Goal: Information Seeking & Learning: Check status

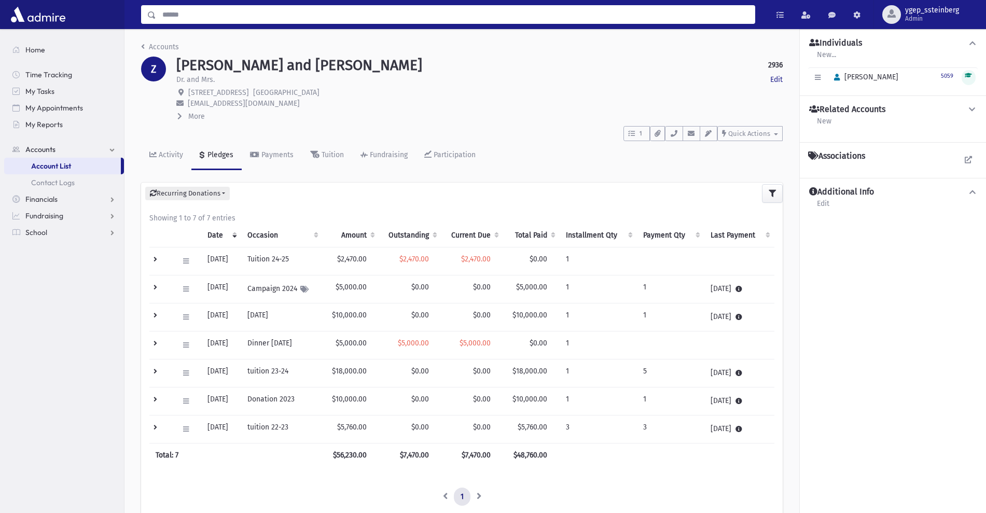
click at [195, 12] on input "Search" at bounding box center [455, 14] width 599 height 19
type input "****"
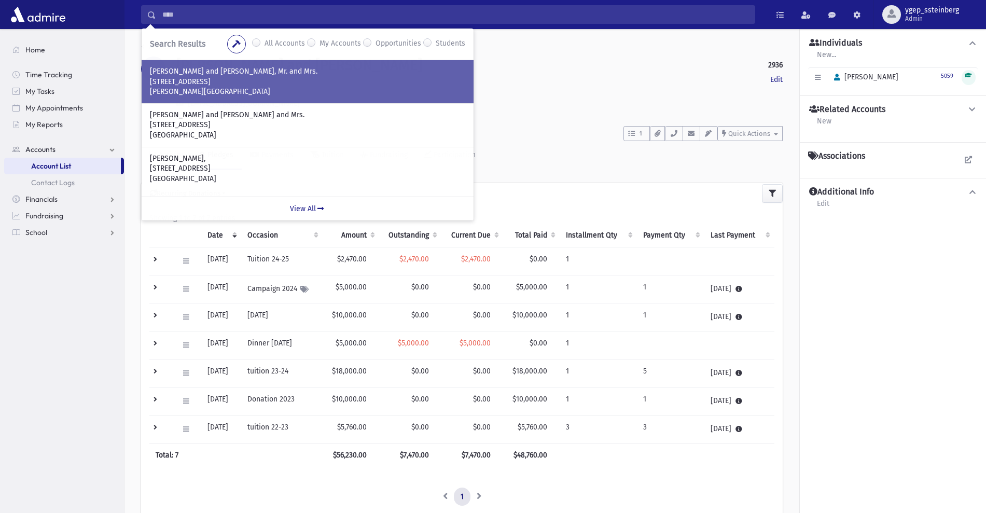
click at [197, 79] on p "486 Clearstream Rd" at bounding box center [307, 82] width 315 height 10
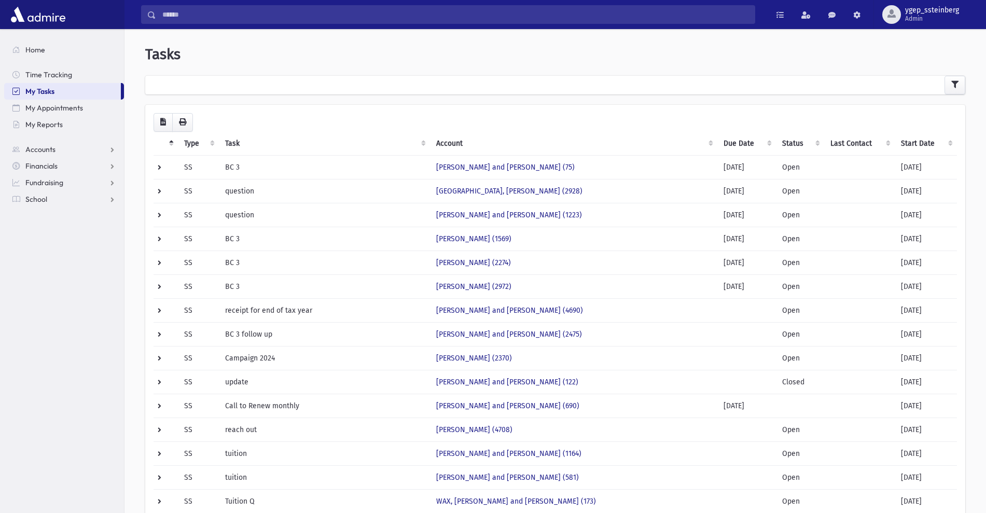
click at [911, 136] on th "Start Date" at bounding box center [926, 144] width 62 height 24
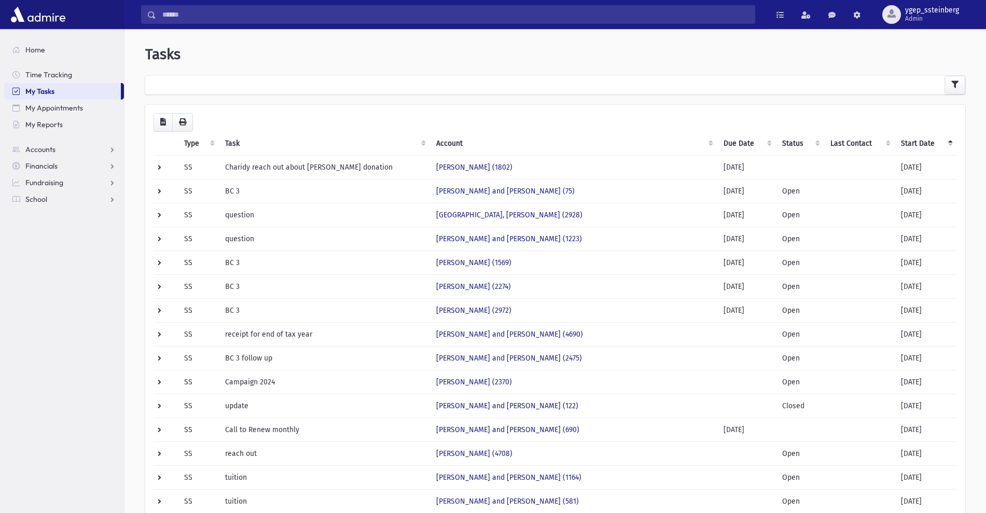
click at [911, 136] on th "Start Date" at bounding box center [926, 144] width 62 height 24
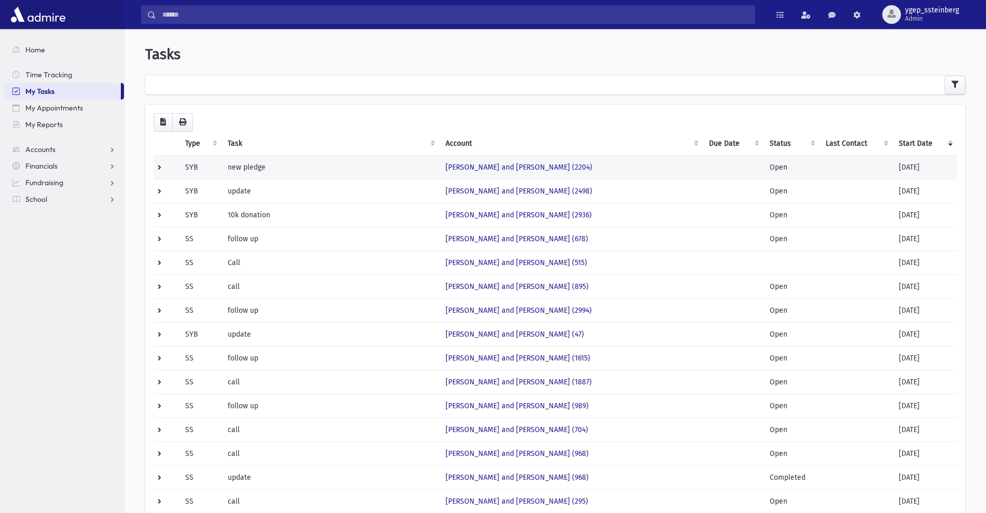
click at [345, 159] on td "new pledge" at bounding box center [331, 167] width 218 height 24
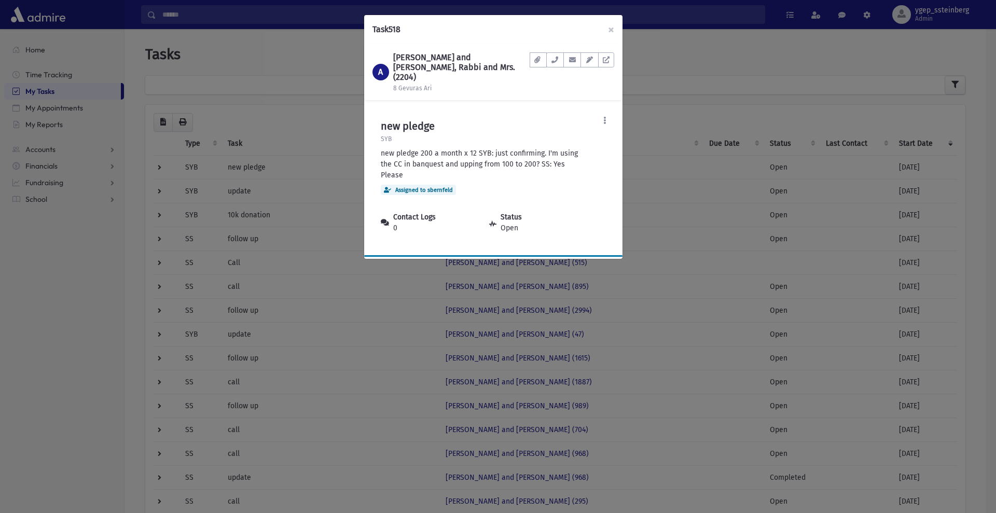
click at [330, 214] on div "Task 518 × A ABRAHAM, Yechezkel and Rivka, Rabbi and Mrs. (2204) 8 Gevuras Ari …" at bounding box center [498, 256] width 996 height 513
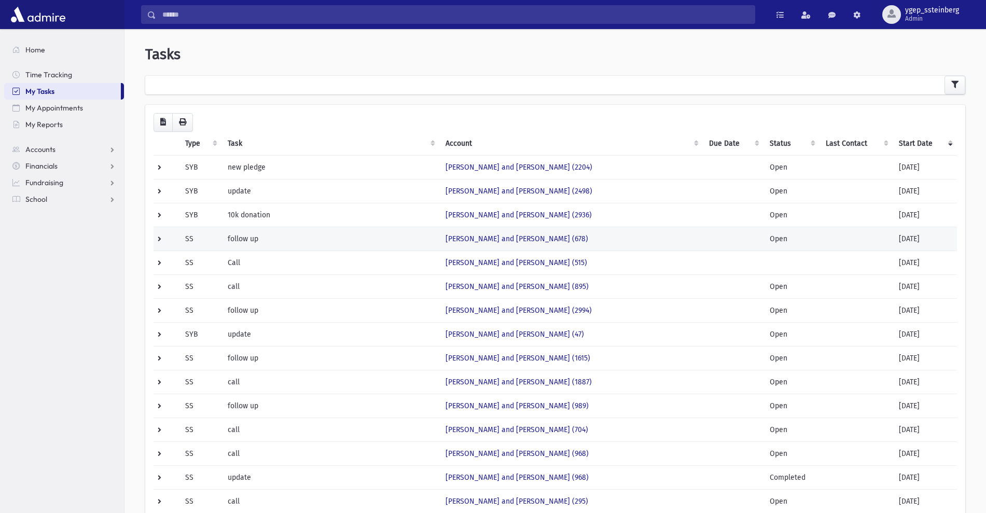
click at [328, 237] on td "follow up" at bounding box center [331, 239] width 218 height 24
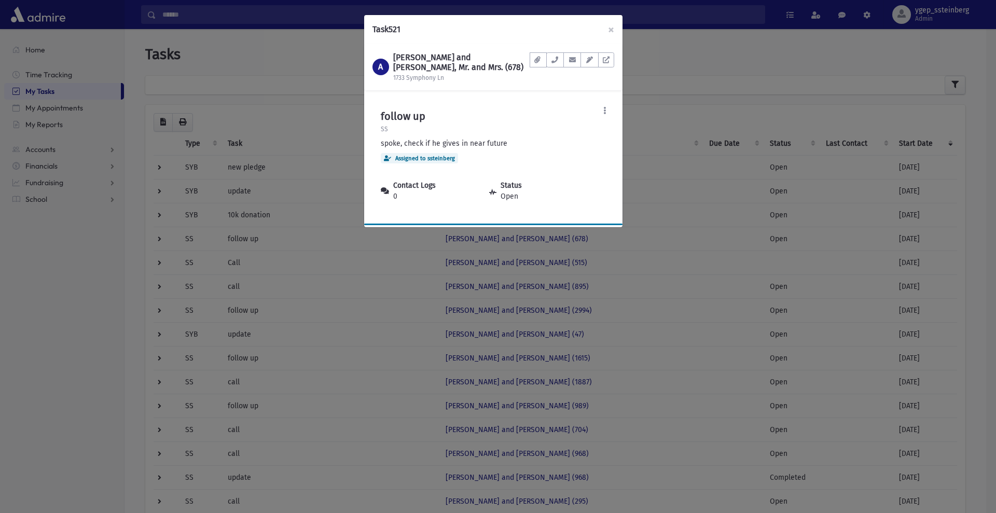
click at [327, 258] on div "Task 521 × A ABRAMCZYK, Naftoli and Chana, Mr. and Mrs. (678) 1733 Symphony Ln …" at bounding box center [498, 256] width 996 height 513
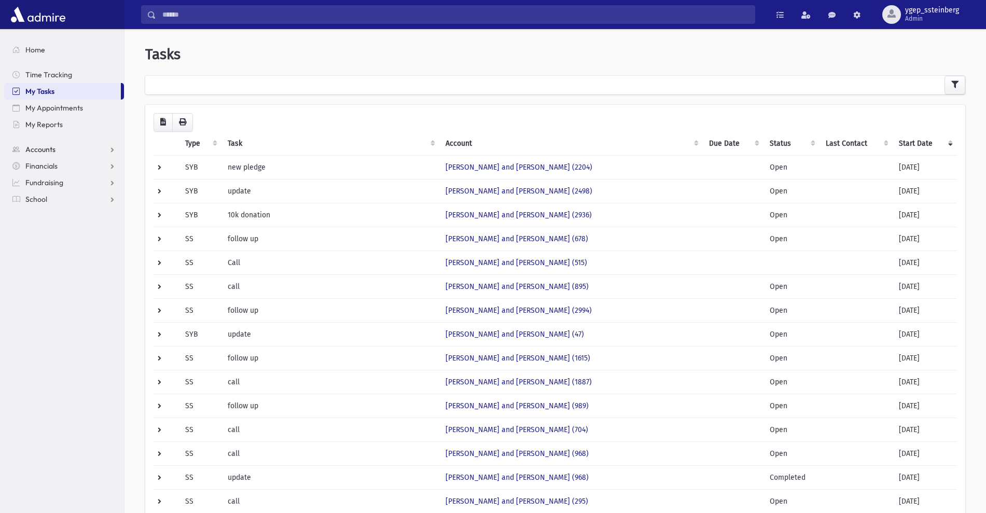
click at [57, 151] on link "Accounts" at bounding box center [64, 149] width 120 height 17
click at [51, 200] on span "Financials" at bounding box center [41, 199] width 32 height 9
click at [48, 183] on span "Pledges" at bounding box center [43, 182] width 25 height 9
click at [71, 220] on link "Pledge List" at bounding box center [64, 216] width 120 height 17
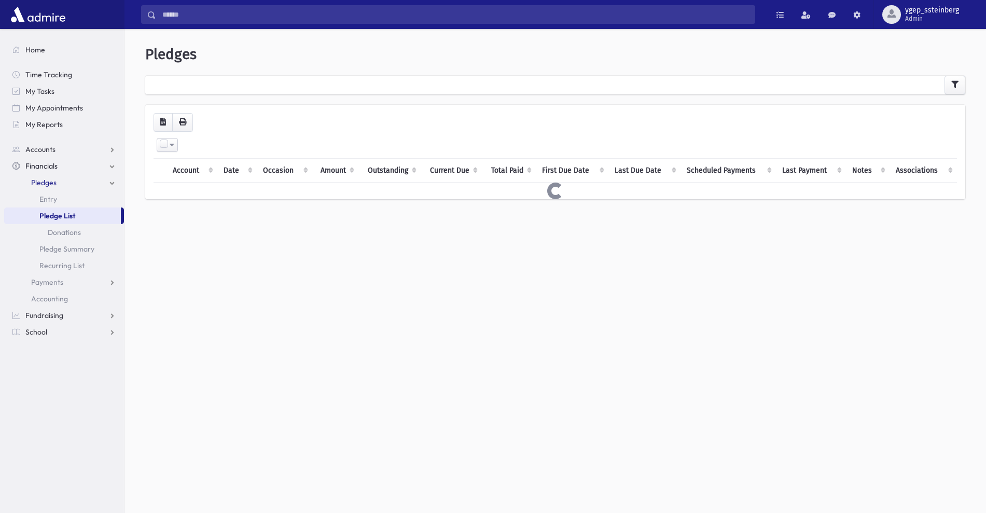
select select
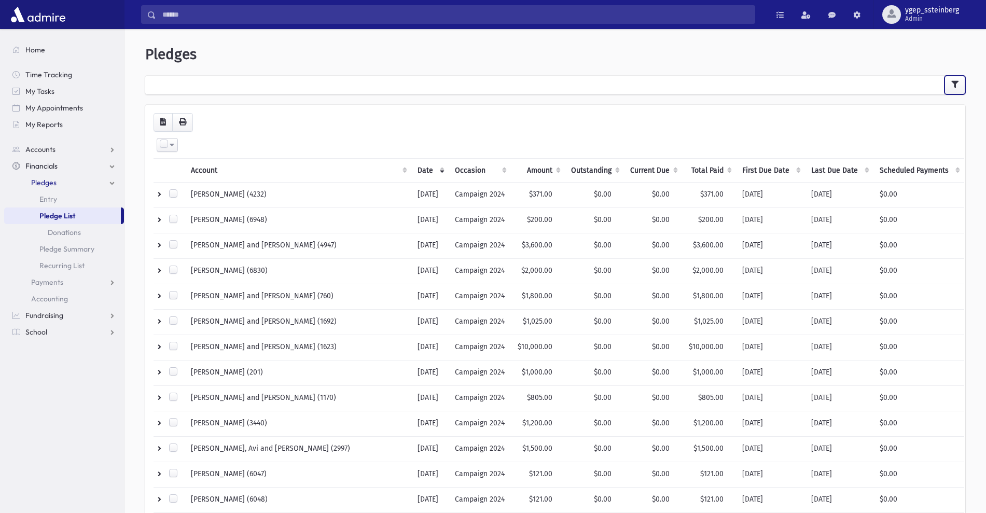
click at [955, 79] on button "button" at bounding box center [955, 85] width 21 height 19
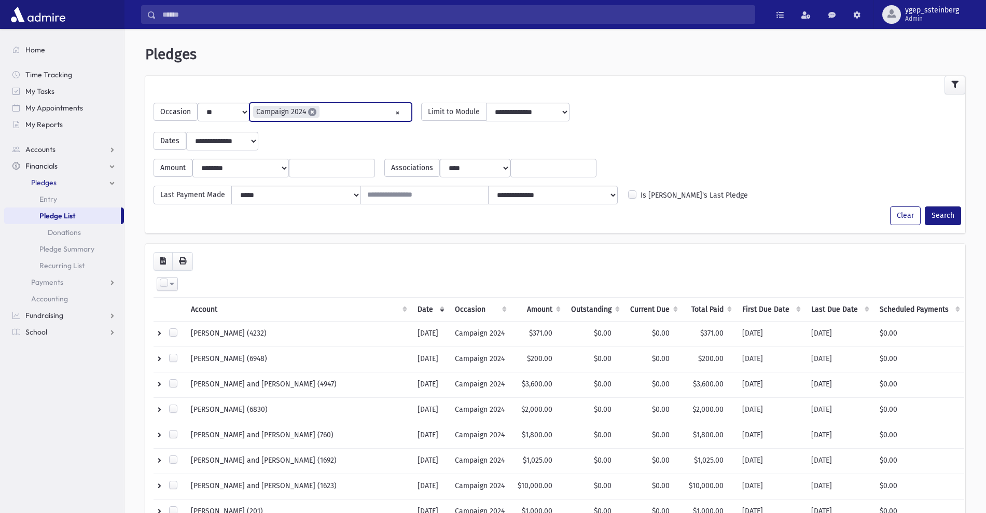
click at [311, 115] on span "×" at bounding box center [312, 112] width 8 height 8
select select
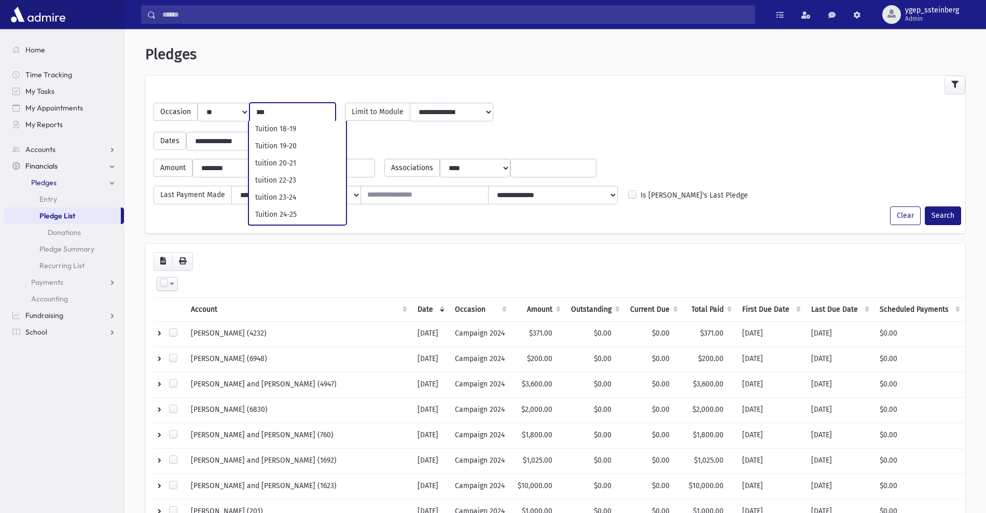
scroll to position [67, 0]
type input "***"
select select "**"
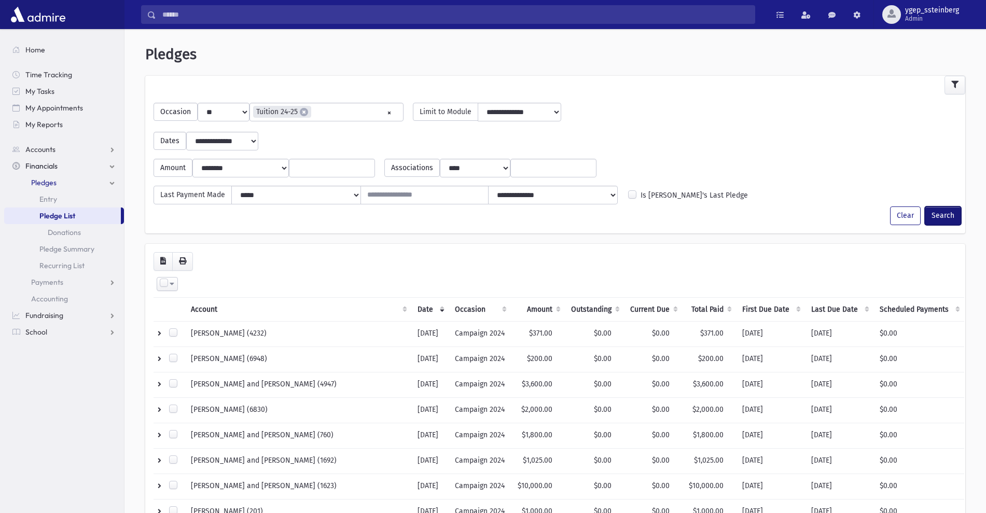
click at [944, 214] on button "Search" at bounding box center [943, 215] width 36 height 19
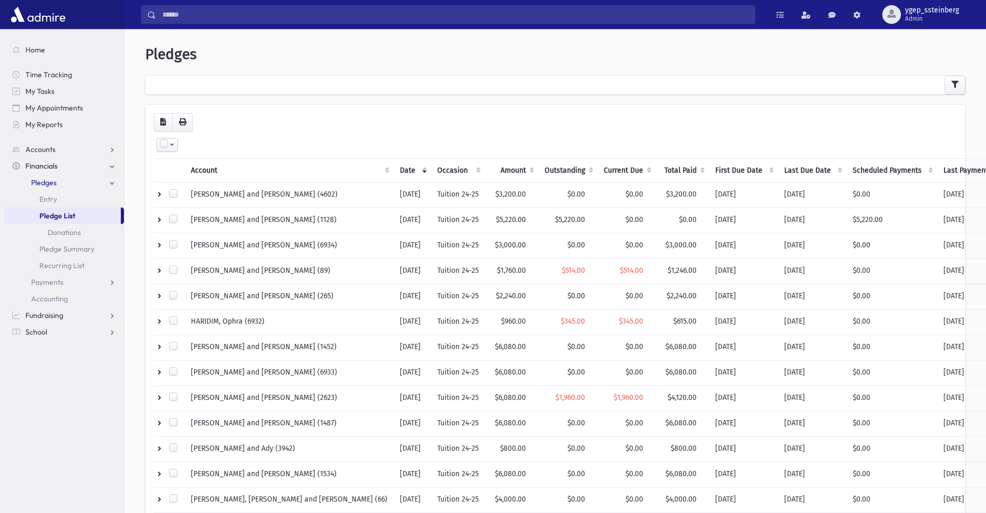
click at [538, 172] on th "Outstanding" at bounding box center [567, 170] width 59 height 24
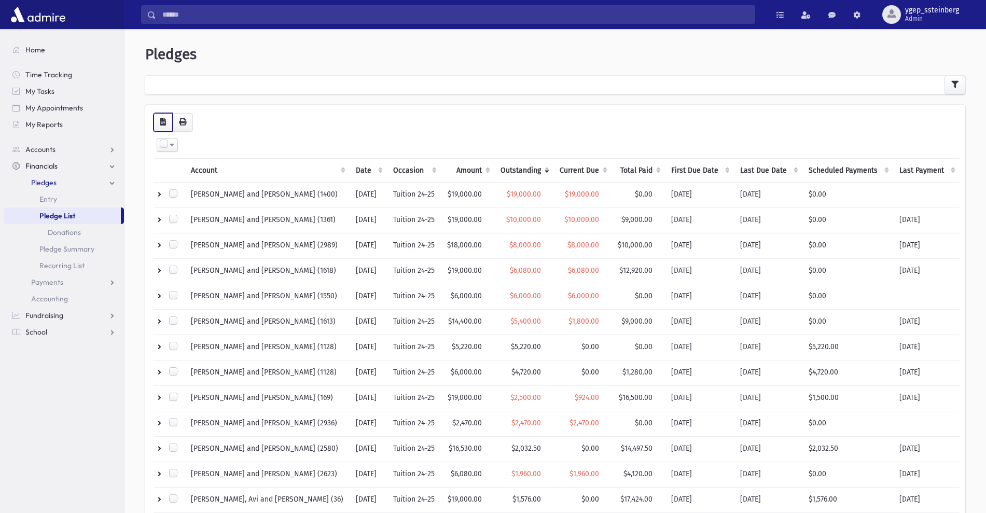
click at [160, 121] on icon "button" at bounding box center [163, 121] width 6 height 7
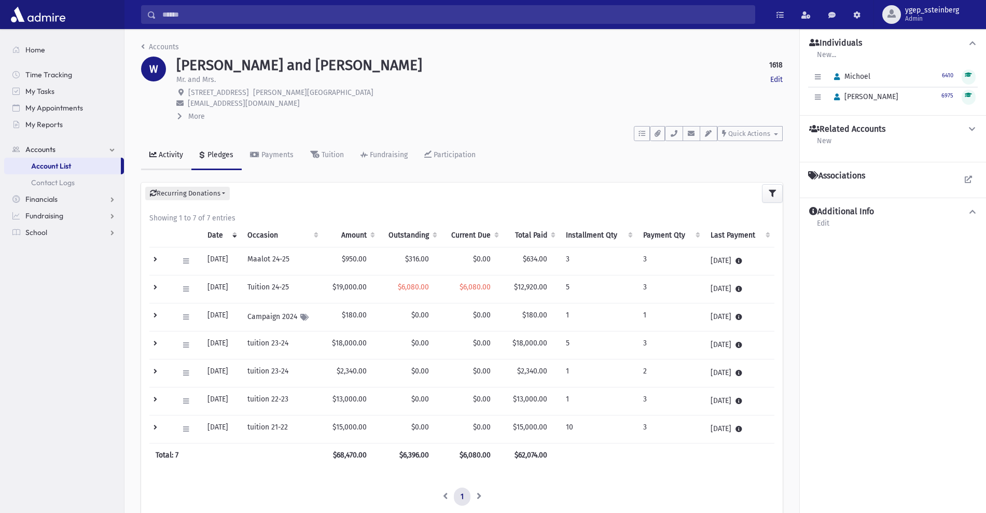
click at [175, 149] on link "Activity" at bounding box center [166, 155] width 50 height 29
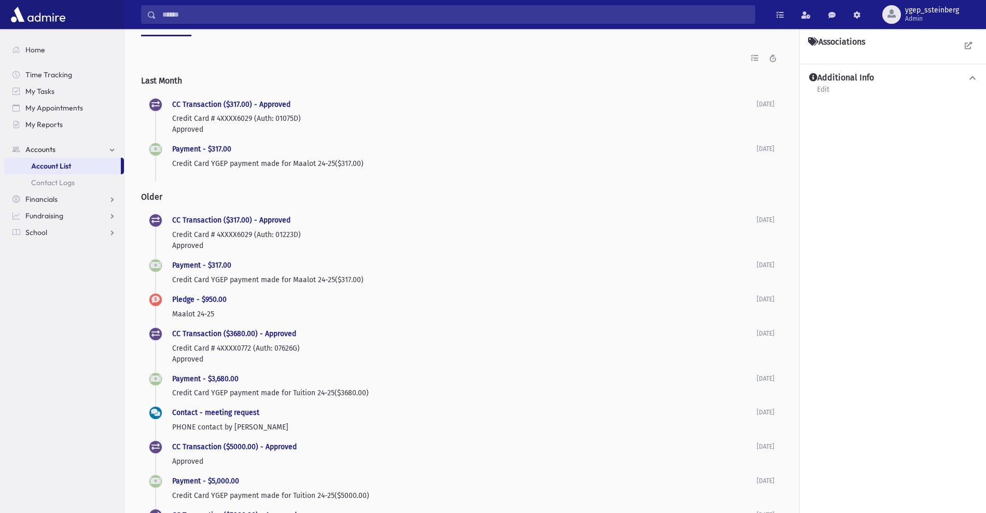
scroll to position [133, 0]
click at [211, 412] on link "Contact - meeting request" at bounding box center [215, 413] width 87 height 9
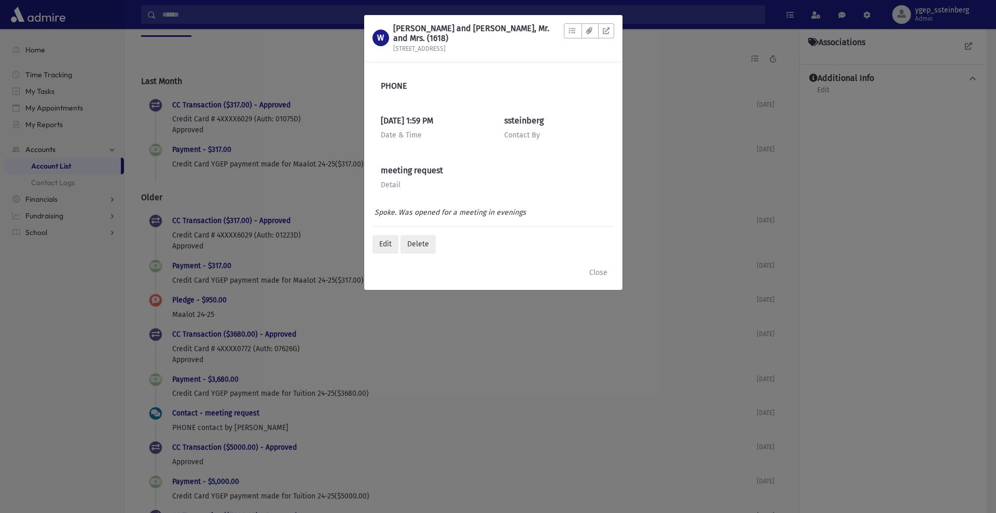
click at [275, 77] on div "W WEISS, Moshe and Shifra, Mr. and Mrs. (1618) 486 Clearstream Rd To Do's No op…" at bounding box center [498, 256] width 996 height 513
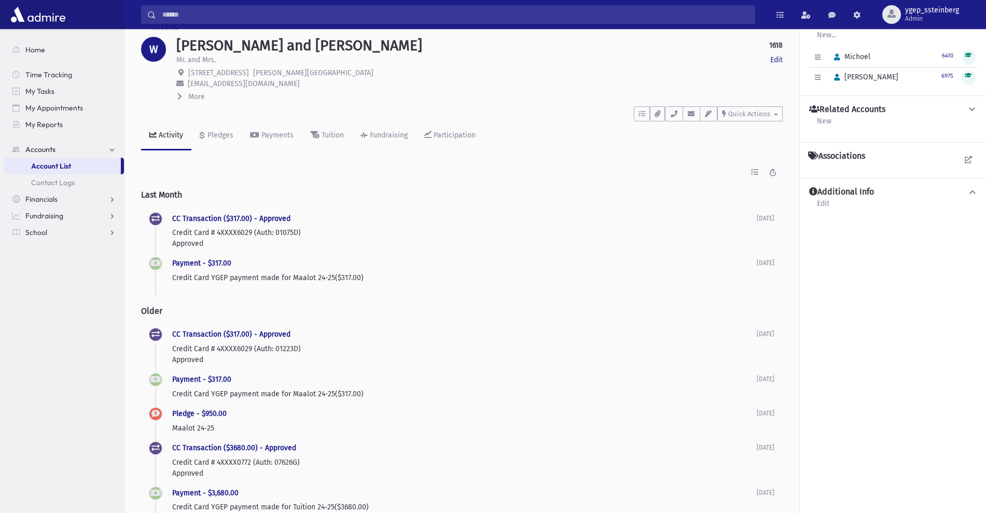
scroll to position [19, 0]
click at [212, 143] on link "Pledges" at bounding box center [216, 136] width 50 height 29
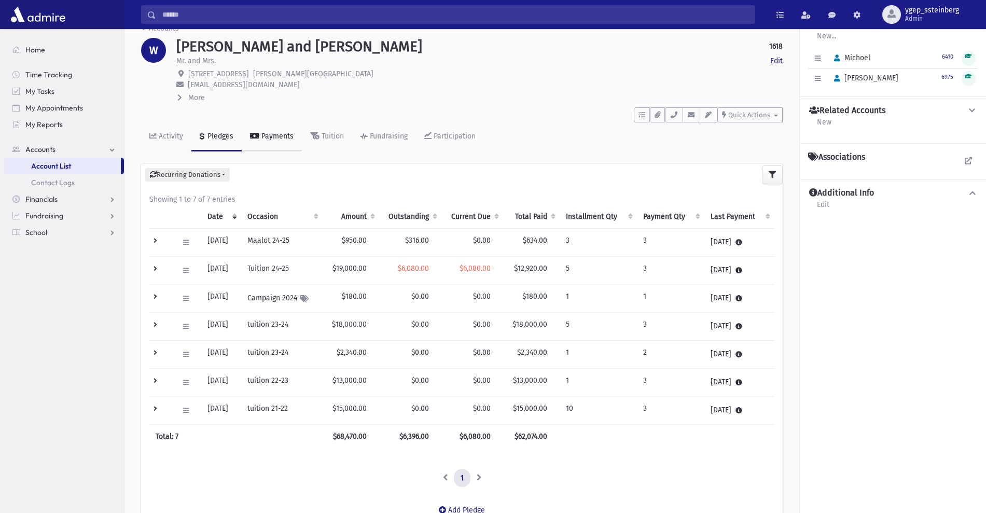
click at [275, 137] on div "Payments" at bounding box center [276, 136] width 34 height 9
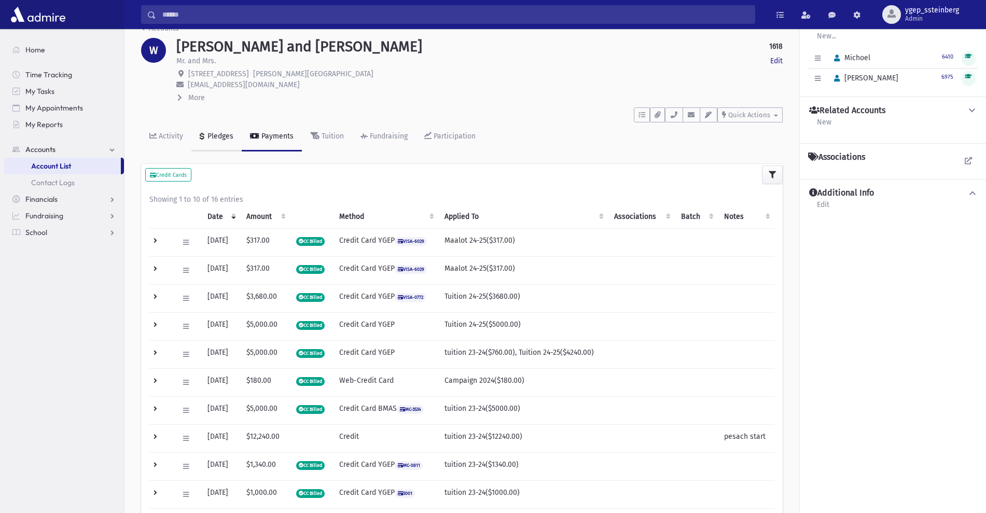
click at [216, 133] on div "Pledges" at bounding box center [219, 136] width 28 height 9
